Goal: Use online tool/utility: Utilize a website feature to perform a specific function

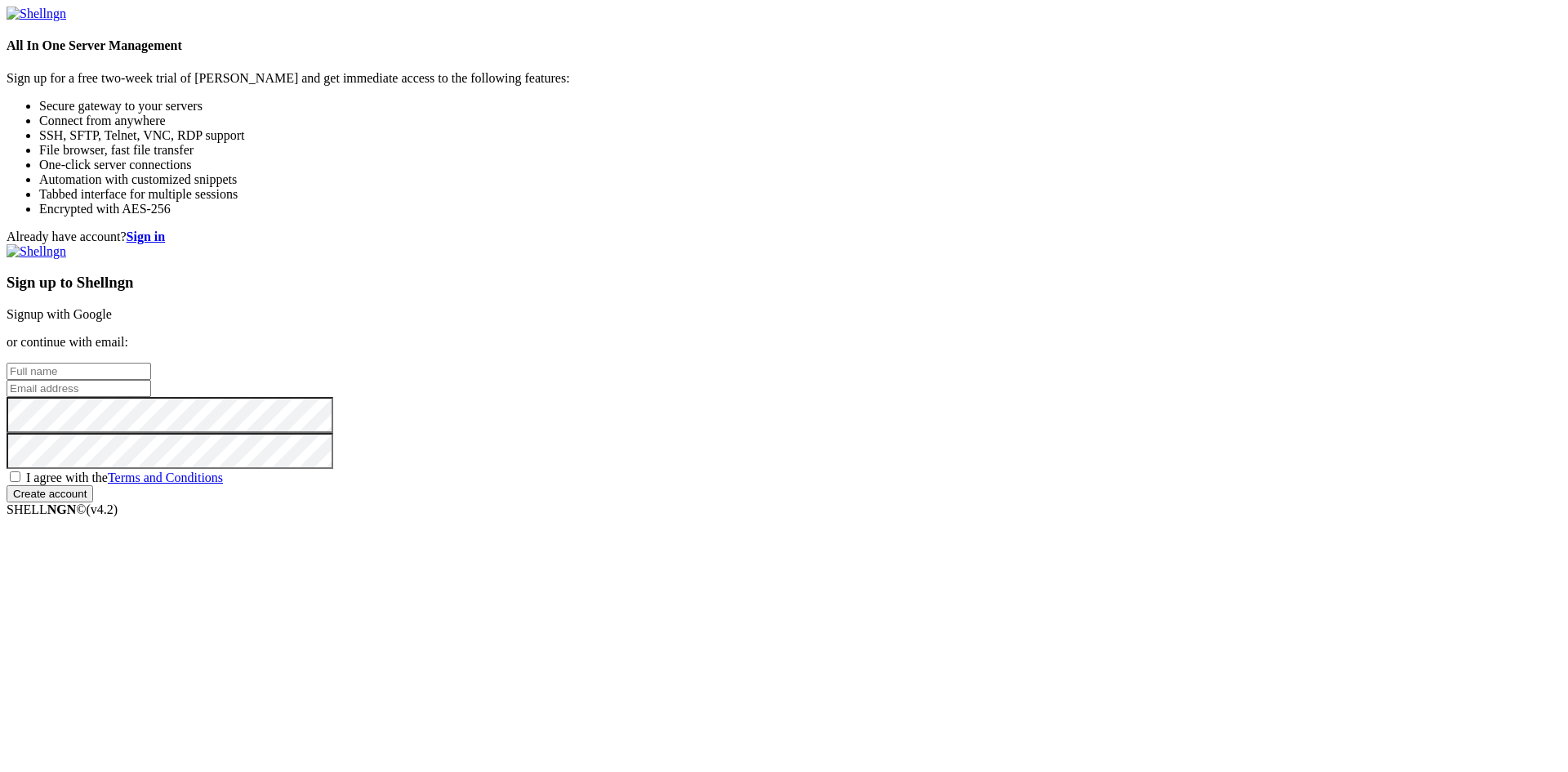
click at [112, 307] on link "Signup with Google" at bounding box center [59, 314] width 105 height 14
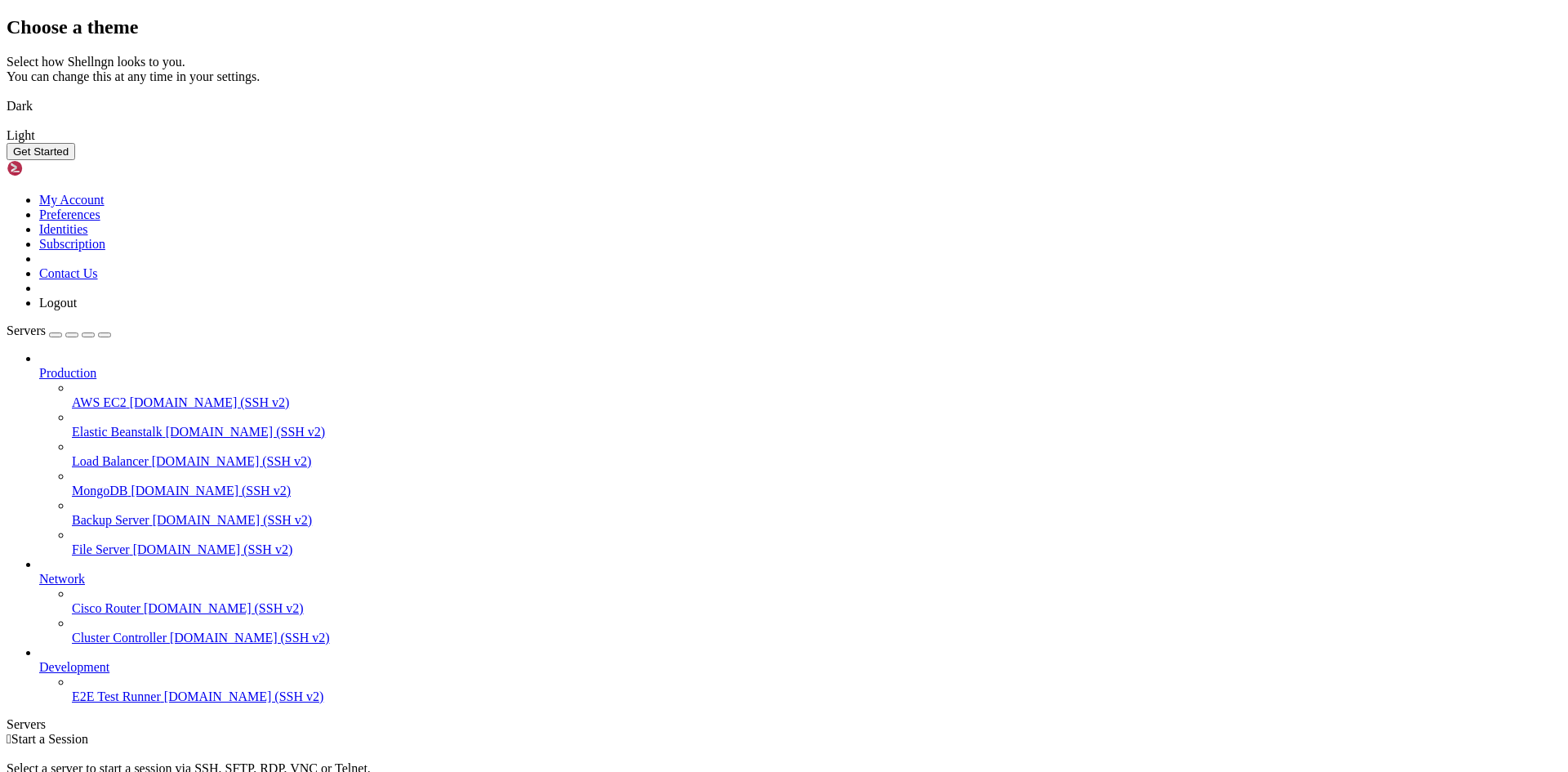
click at [76, 160] on button "Get Started" at bounding box center [41, 151] width 69 height 17
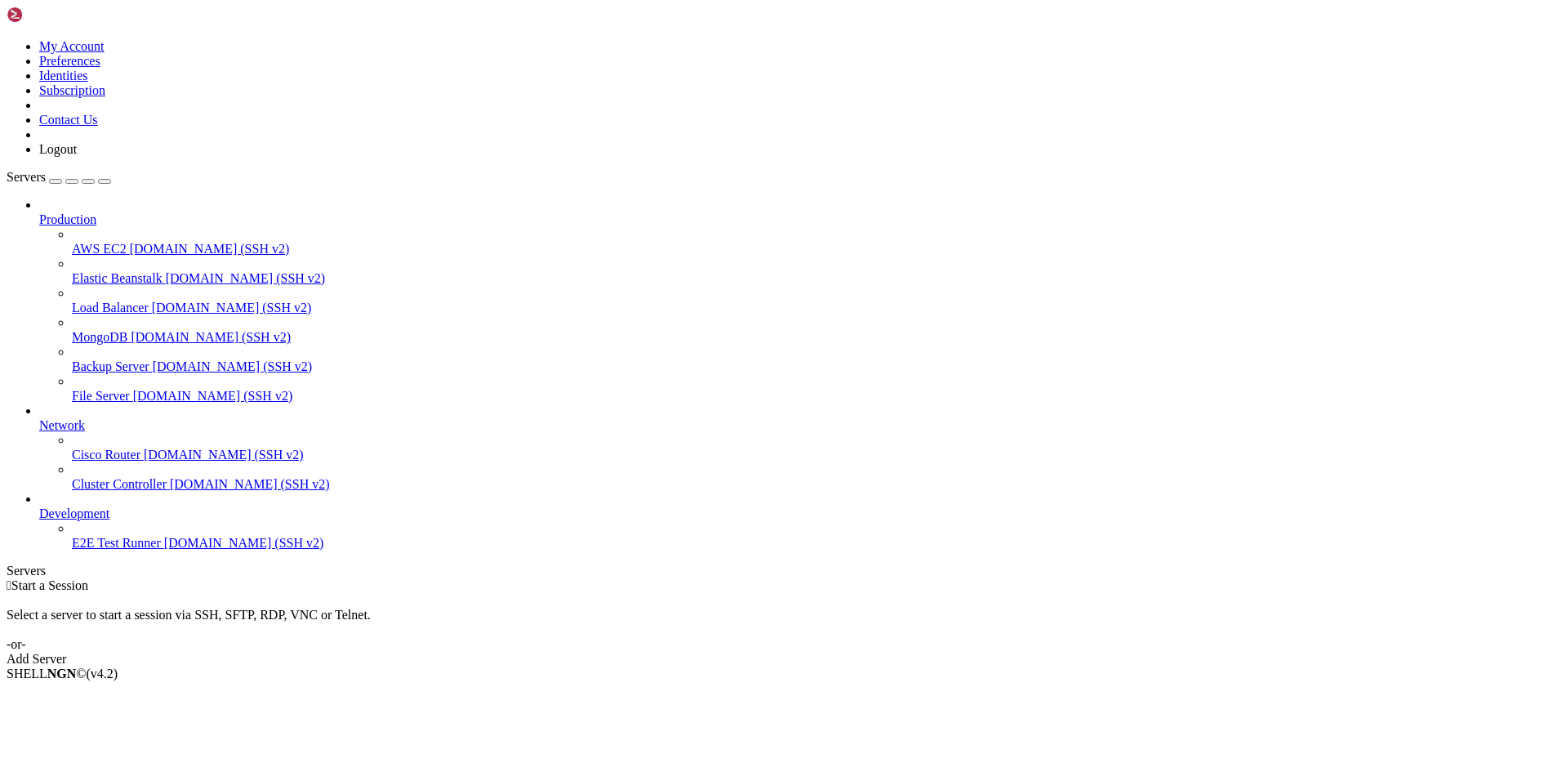
drag, startPoint x: 899, startPoint y: 381, endPoint x: 1116, endPoint y: 325, distance: 224.1
click at [1116, 579] on div " Start a Session Select a server to start a session via SSH, SFTP, RDP, VNC or…" at bounding box center [784, 623] width 1555 height 88
drag, startPoint x: 1437, startPoint y: 0, endPoint x: 1110, endPoint y: 515, distance: 610.0
click at [1110, 579] on div " Start a Session Select a server to start a session via SSH, SFTP, RDP, VNC or…" at bounding box center [784, 623] width 1555 height 88
click at [7, 39] on icon at bounding box center [7, 39] width 0 height 0
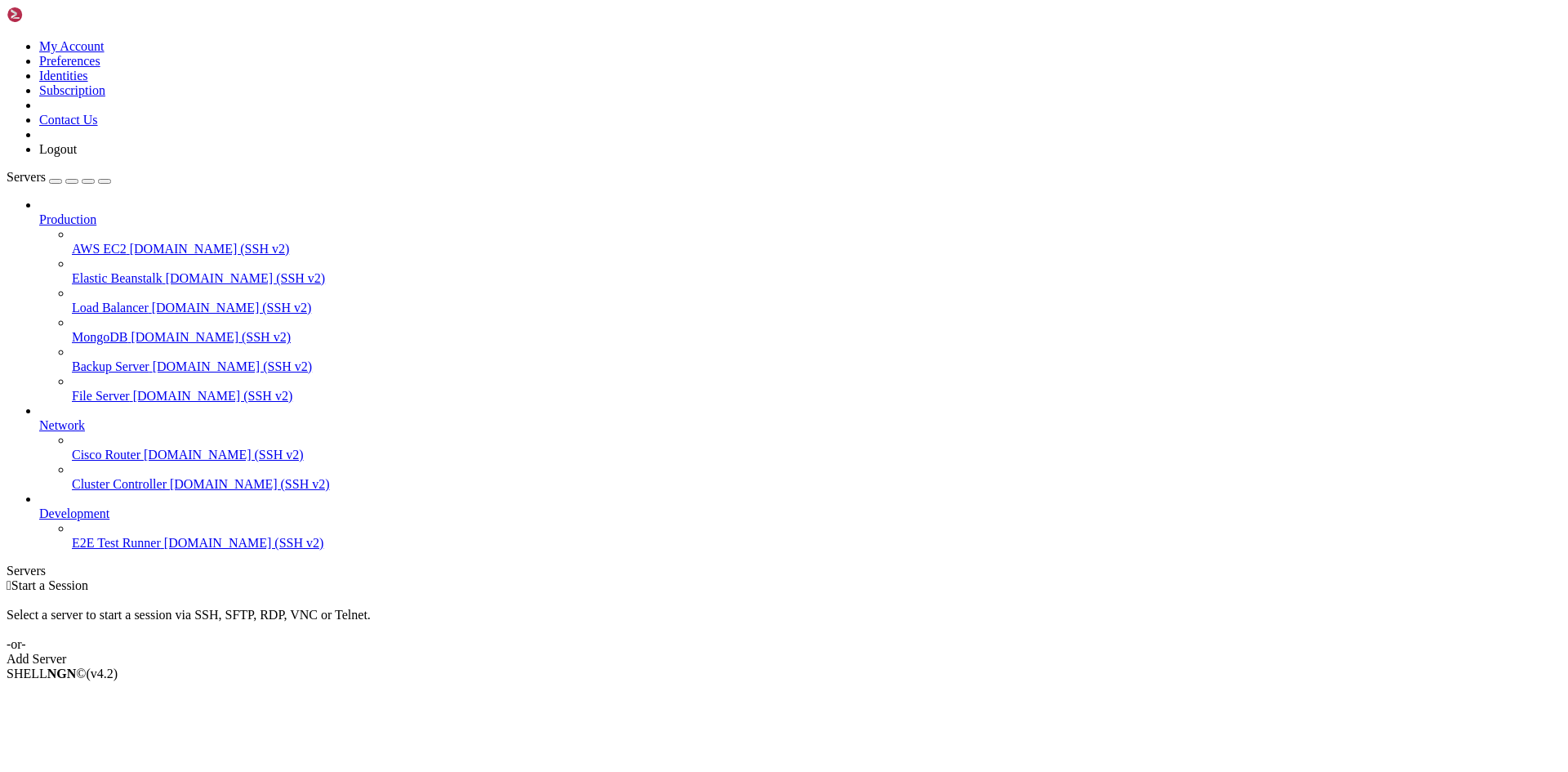
click at [7, 39] on icon at bounding box center [7, 39] width 0 height 0
click at [56, 181] on div "button" at bounding box center [56, 181] width 0 height 0
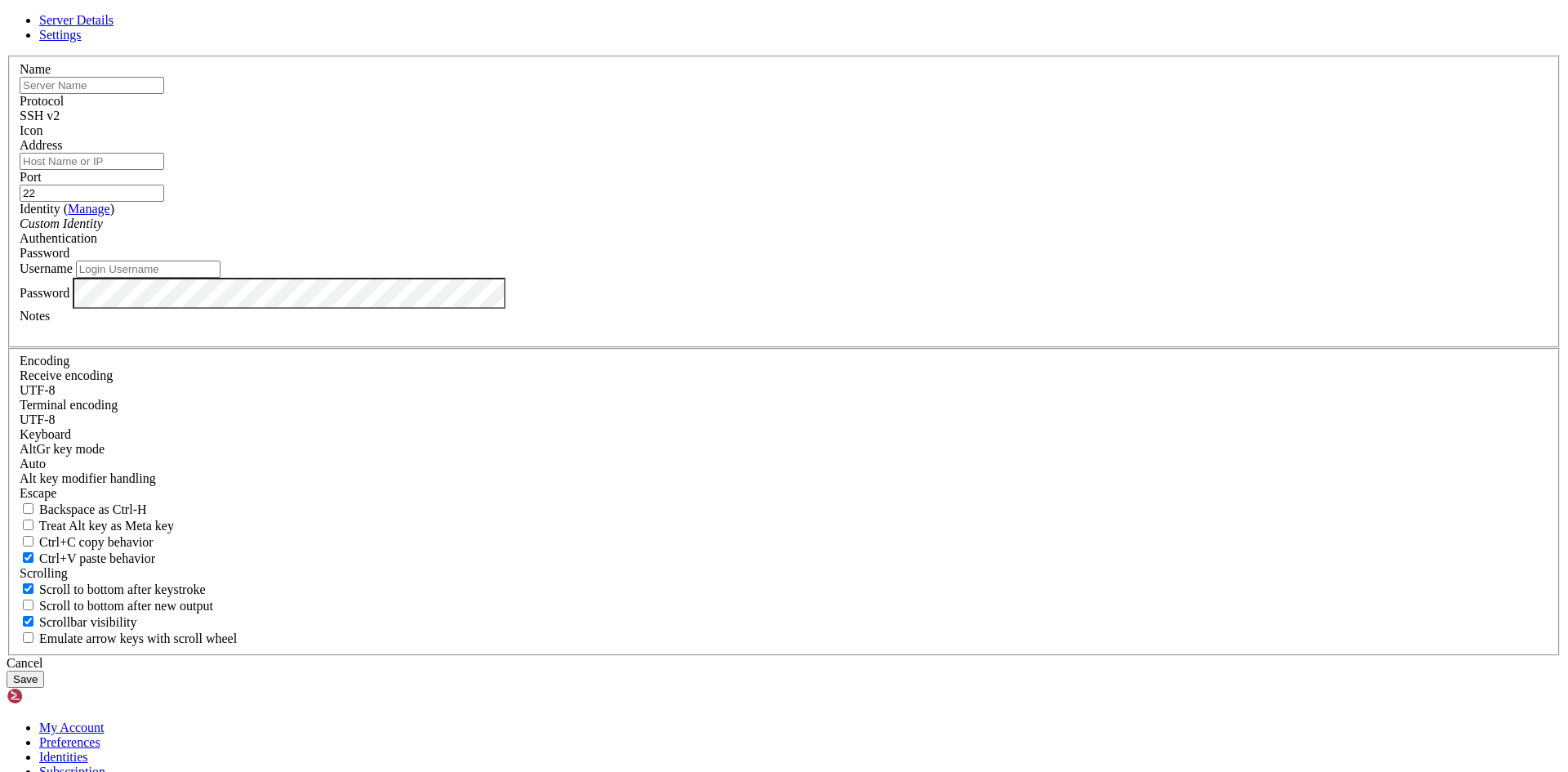
click at [164, 94] on input "text" at bounding box center [92, 85] width 144 height 17
type input "nube"
click at [164, 170] on input "Address" at bounding box center [92, 161] width 144 height 17
click at [164, 170] on input "10.0.0." at bounding box center [92, 161] width 144 height 17
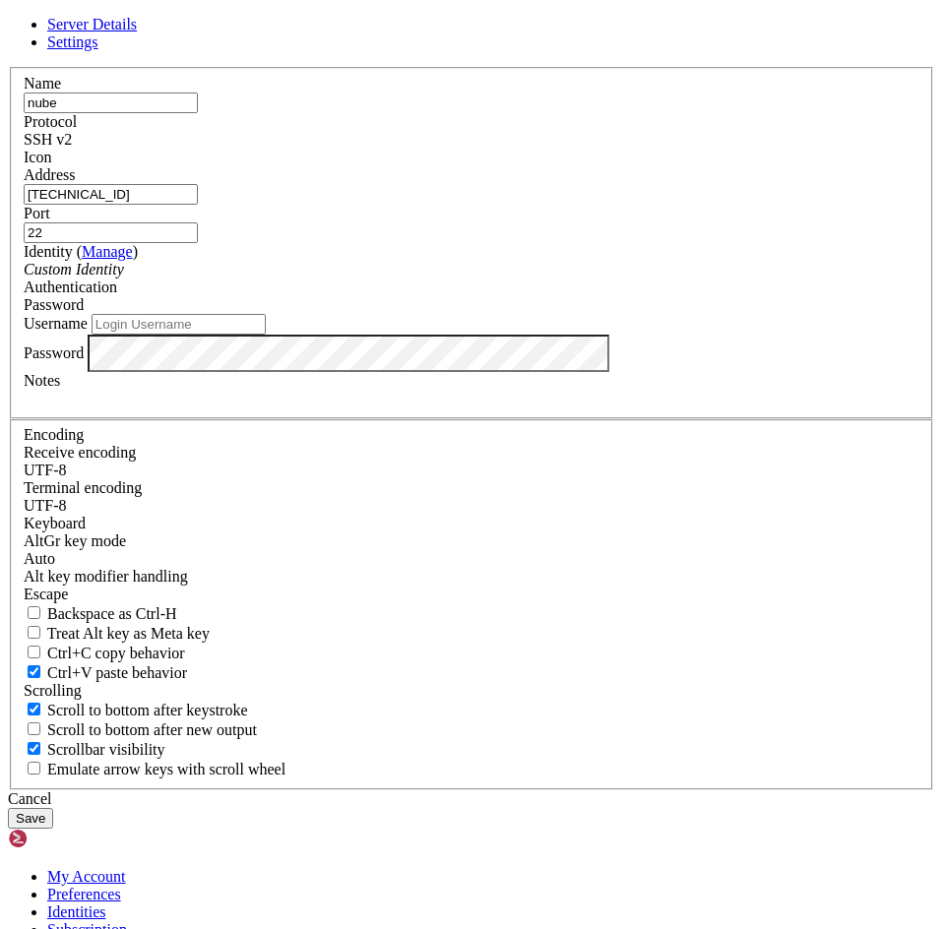
drag, startPoint x: 301, startPoint y: 355, endPoint x: -46, endPoint y: 400, distance: 350.3
click at [0, 400] on html "Loading... Server Details Settings Name nube Protocol SSH v2 Icon" at bounding box center [471, 824] width 943 height 1649
type input "[TECHNICAL_ID]"
click at [426, 278] on div "Custom Identity" at bounding box center [471, 270] width 895 height 18
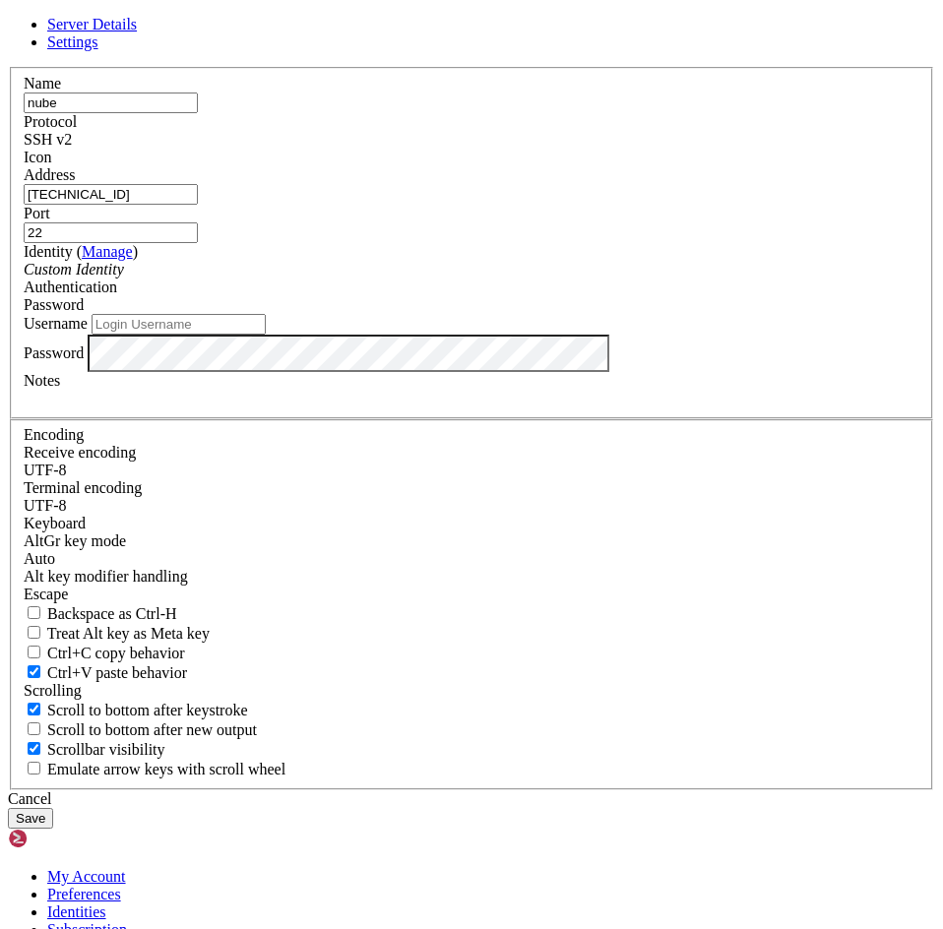
click at [266, 335] on input "Username" at bounding box center [179, 324] width 174 height 21
type input "chubyx"
click at [53, 808] on button "Save" at bounding box center [30, 818] width 45 height 21
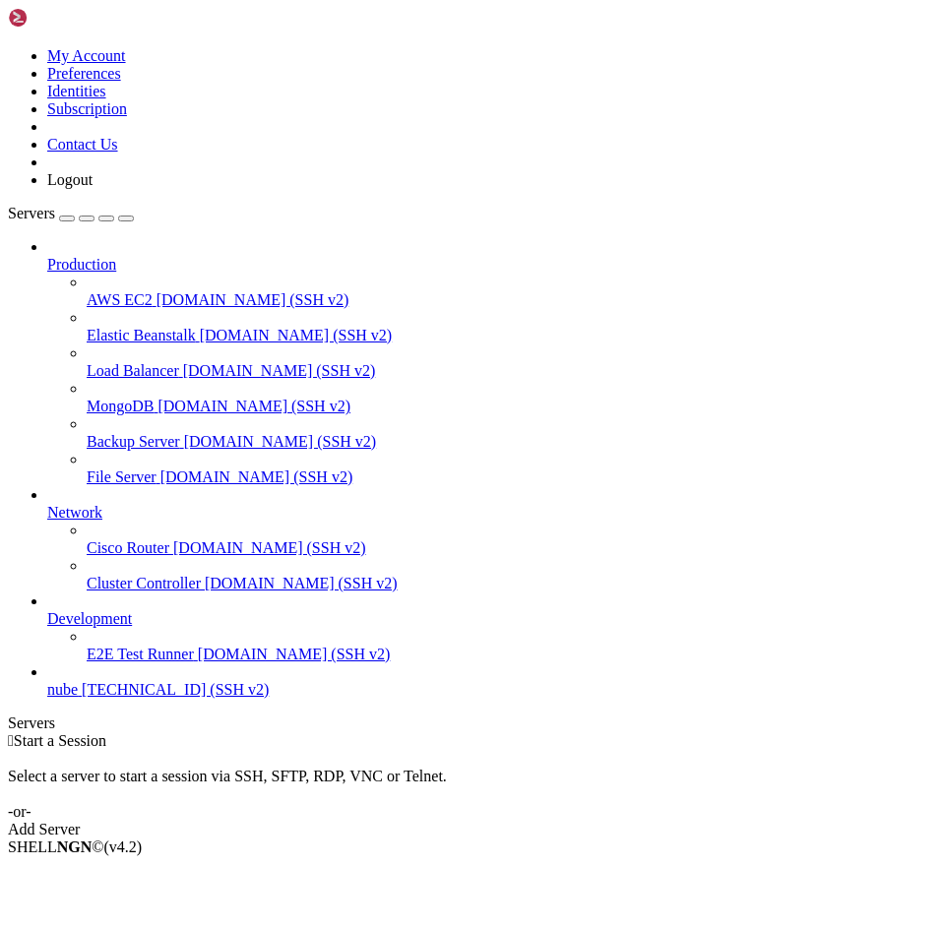
click at [114, 698] on span "[TECHNICAL_ID] (SSH v2)" at bounding box center [175, 689] width 187 height 17
click at [120, 698] on span "[TECHNICAL_ID] (SSH v2)" at bounding box center [175, 689] width 187 height 17
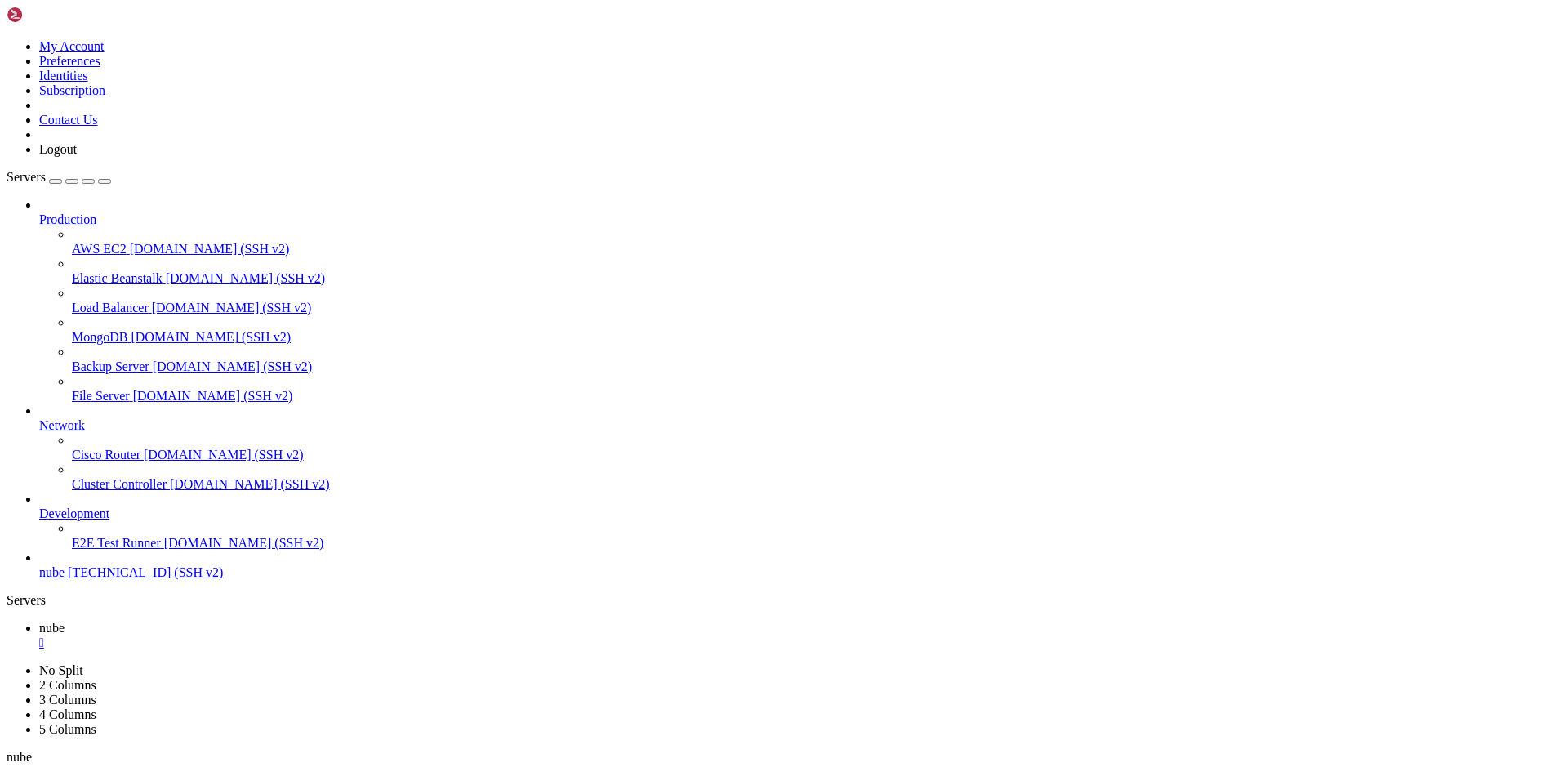
scroll to position [97, 0]
